Goal: Information Seeking & Learning: Find specific fact

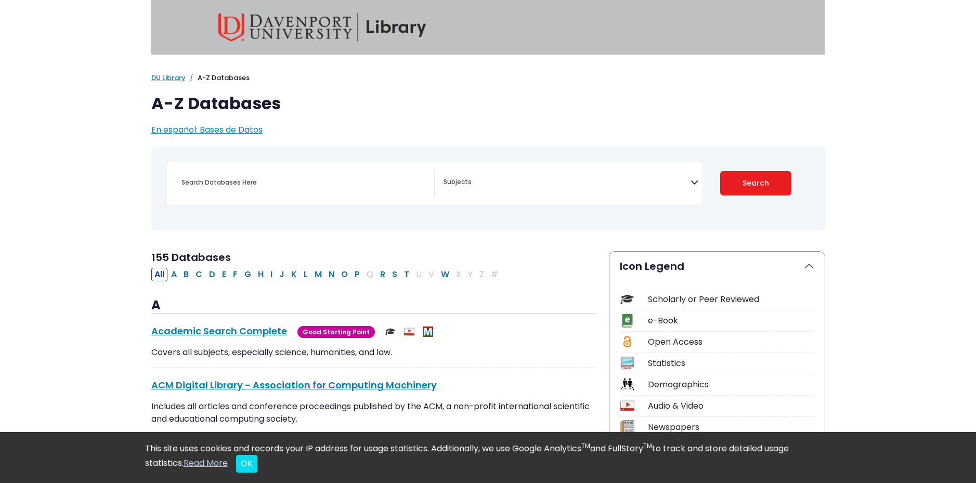
select select "Database Subject Filter"
click at [231, 183] on input "Search database by title or keyword" at bounding box center [304, 182] width 259 height 15
click at [158, 79] on link "DU Library" at bounding box center [168, 78] width 34 height 10
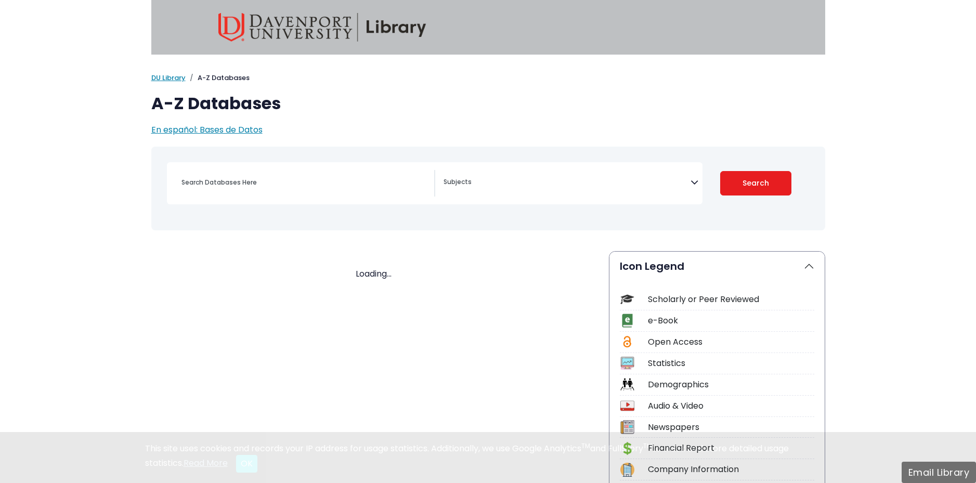
select select "Database Subject Filter"
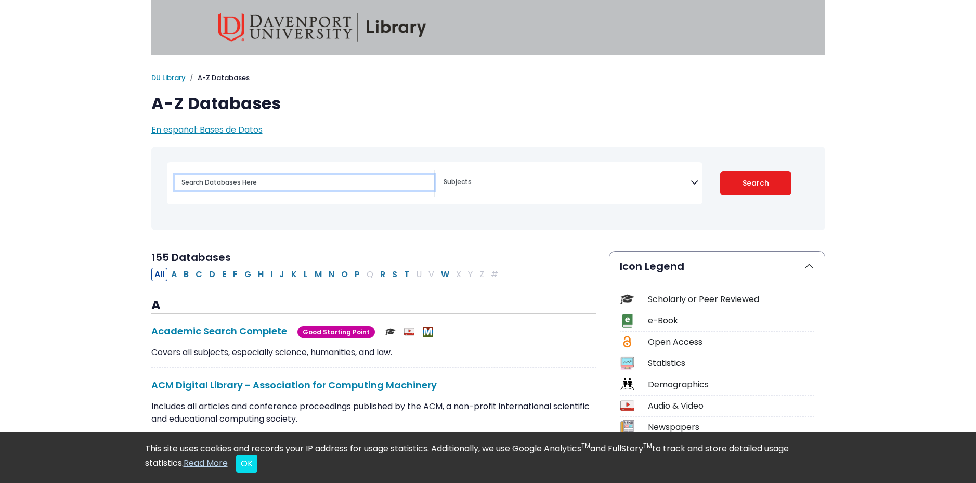
click at [213, 177] on input "Search database by title or keyword" at bounding box center [304, 182] width 259 height 15
type input "Inflammation respnses"
click at [720, 171] on button "Search" at bounding box center [755, 183] width 71 height 24
select select "Database Subject Filter"
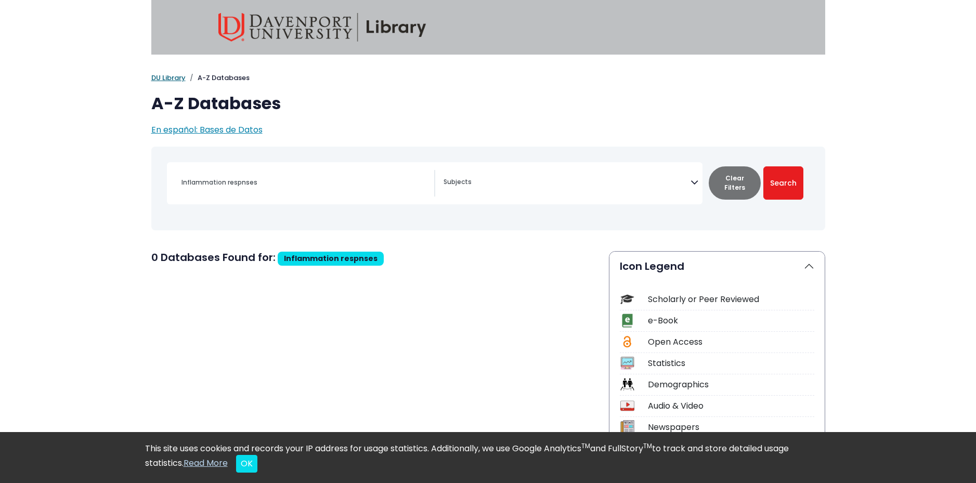
click at [168, 77] on link "DU Library" at bounding box center [168, 78] width 34 height 10
